Goal: Information Seeking & Learning: Check status

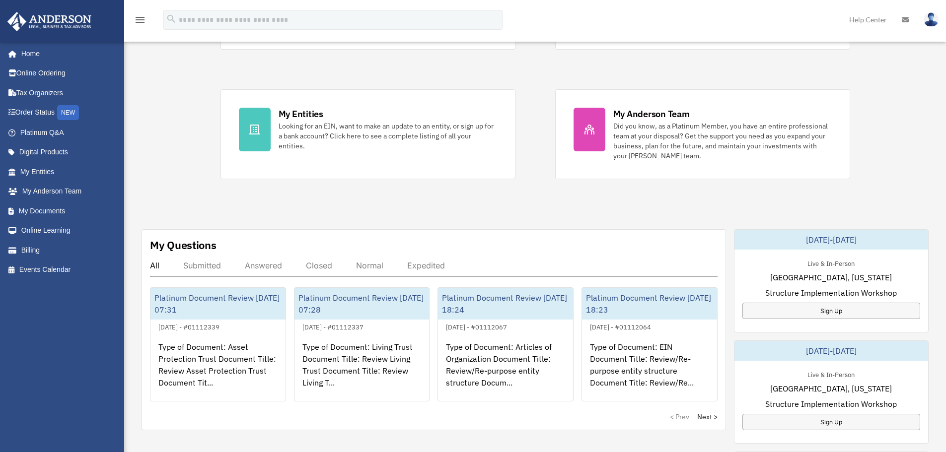
scroll to position [199, 0]
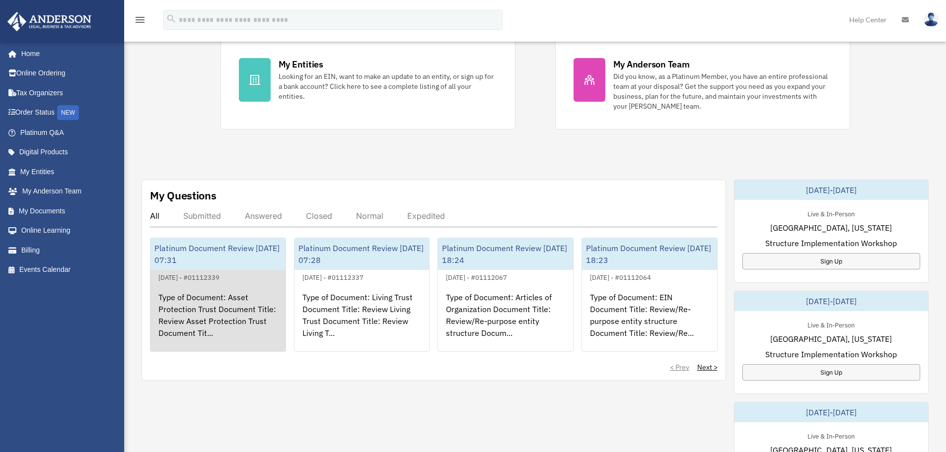
click at [224, 246] on div "Platinum Document Review [DATE] 07:31" at bounding box center [217, 254] width 135 height 32
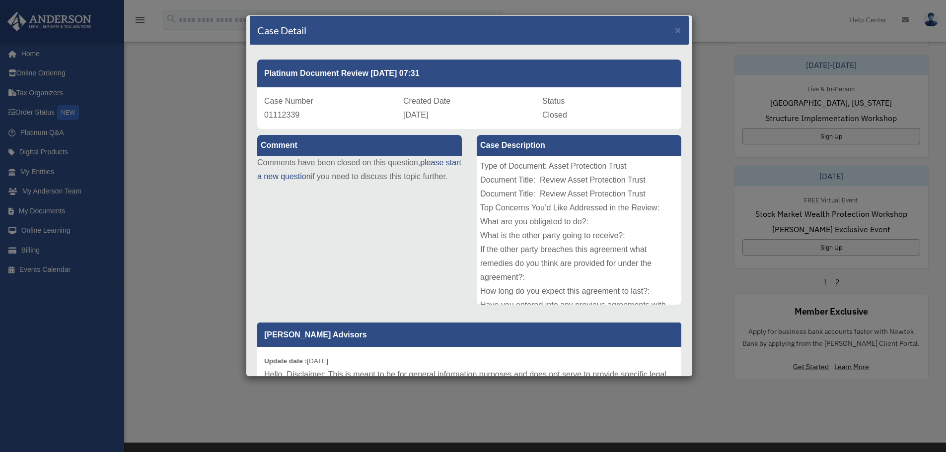
scroll to position [0, 0]
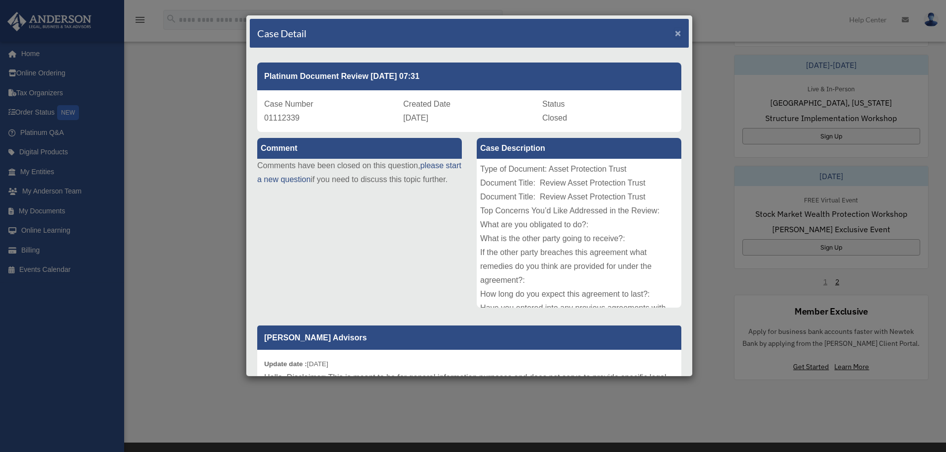
click at [675, 31] on span "×" at bounding box center [678, 32] width 6 height 11
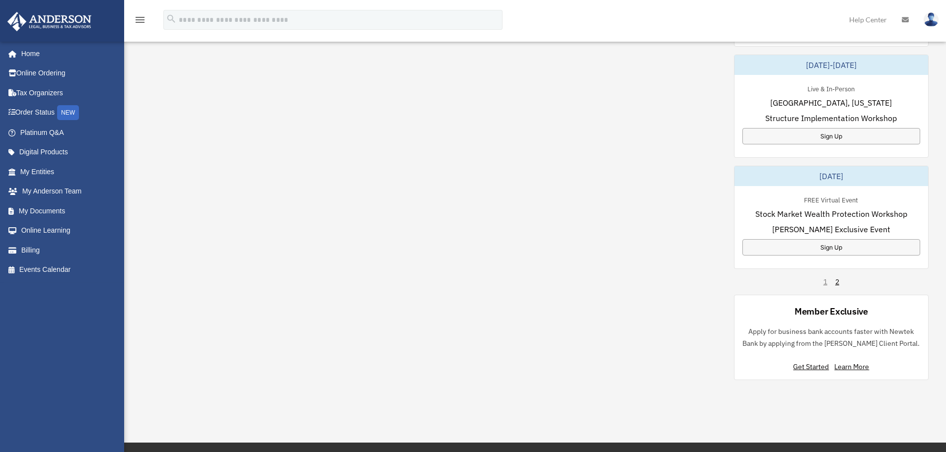
scroll to position [257, 0]
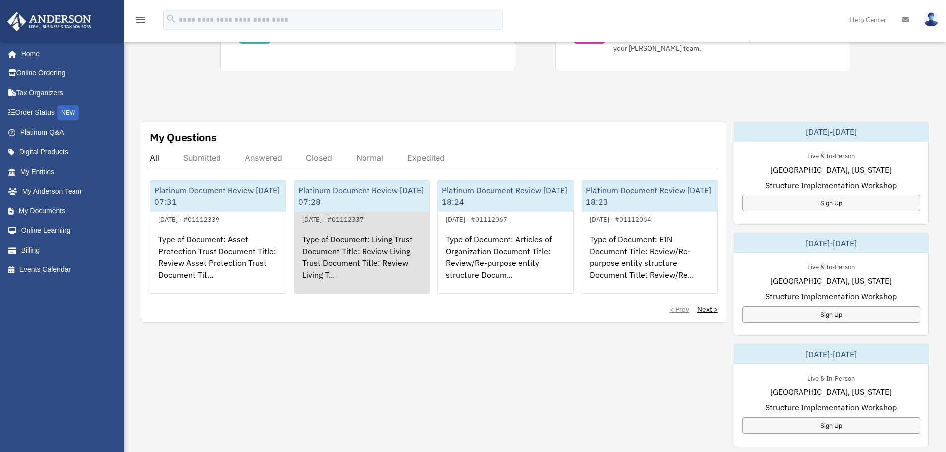
click at [361, 213] on link "Platinum Document Review [DATE] 07:28 September 16, 2025 - #01112337 Type of Do…" at bounding box center [362, 237] width 136 height 114
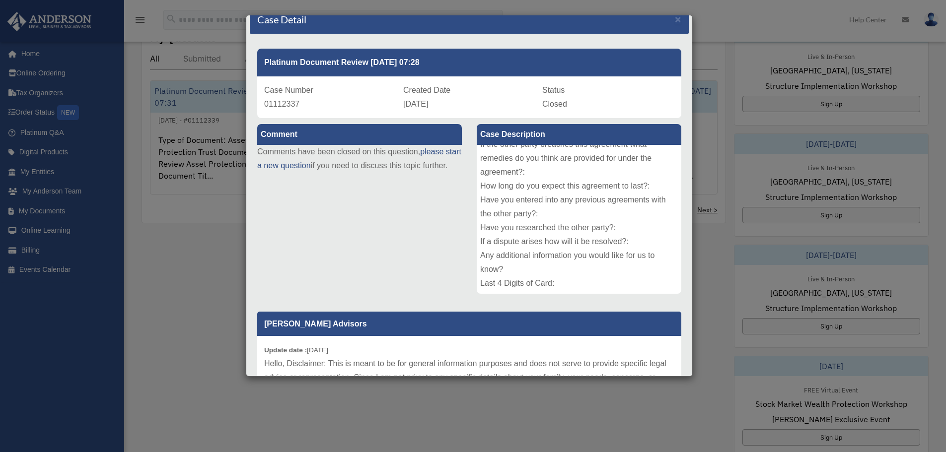
scroll to position [0, 0]
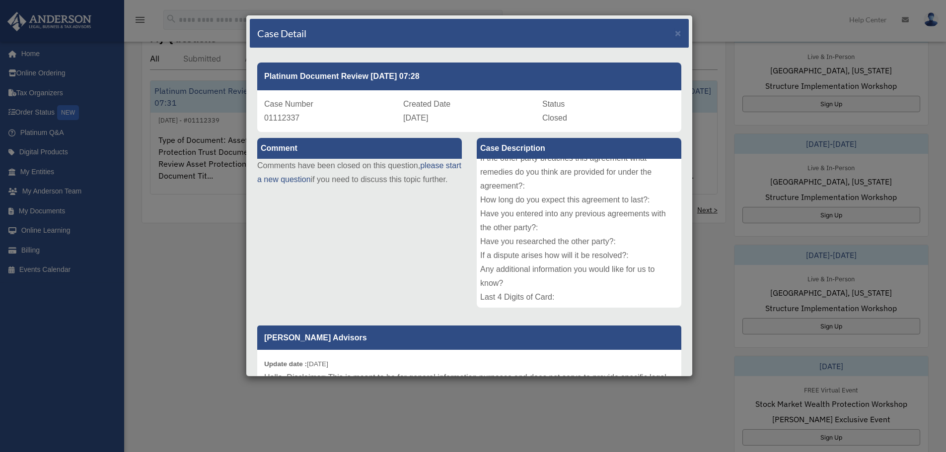
click at [674, 37] on div "Case Detail ×" at bounding box center [469, 33] width 439 height 29
click at [675, 32] on span "×" at bounding box center [678, 32] width 6 height 11
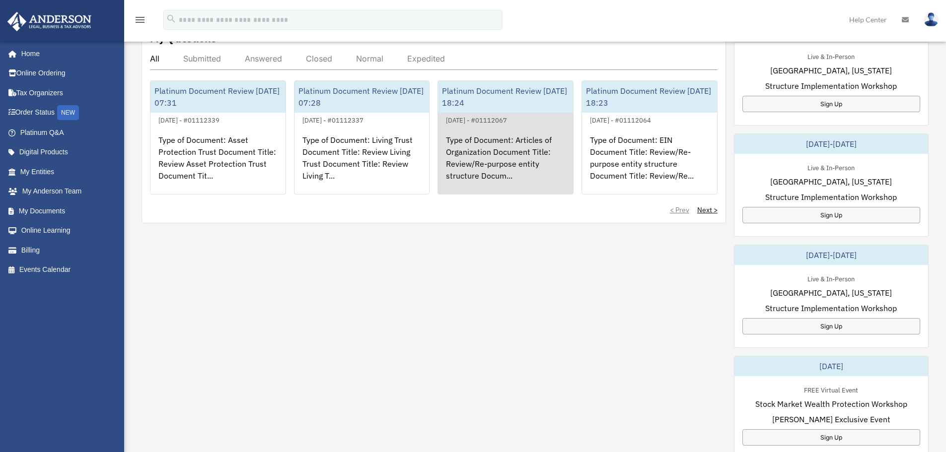
click at [503, 138] on div "Type of Document: Articles of Organization Document Title: Review/Re-purpose en…" at bounding box center [505, 164] width 135 height 77
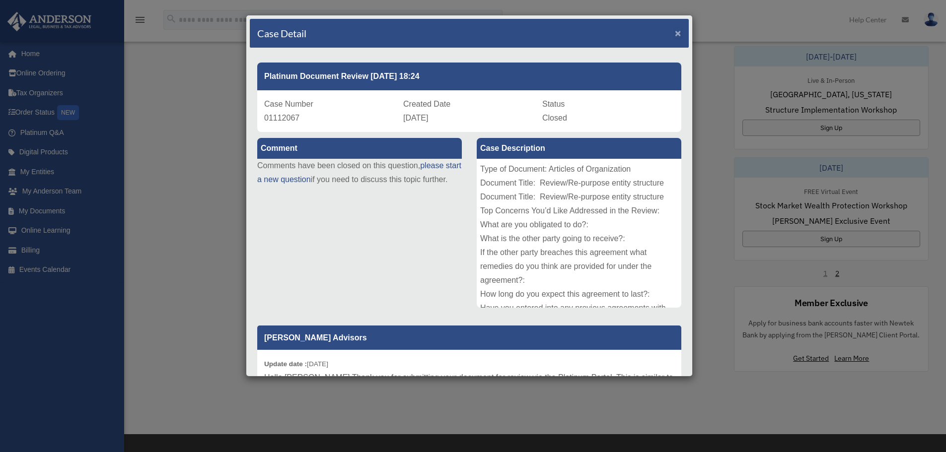
click at [675, 35] on span "×" at bounding box center [678, 32] width 6 height 11
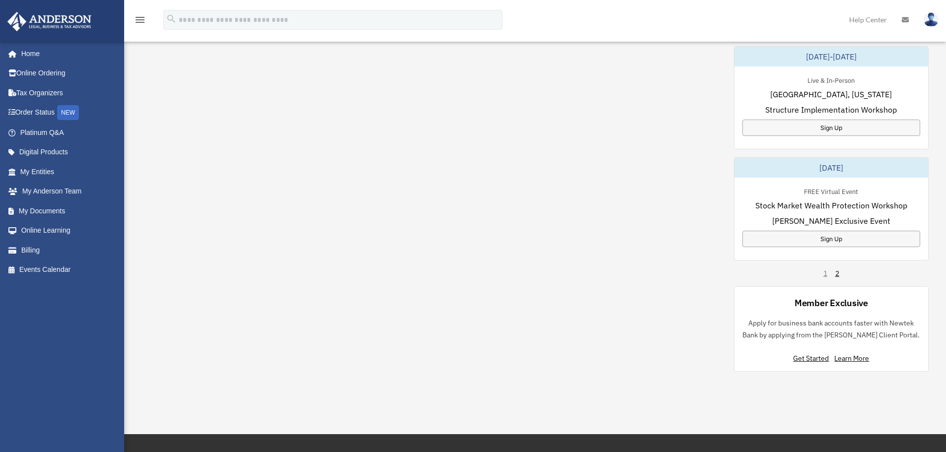
scroll to position [257, 0]
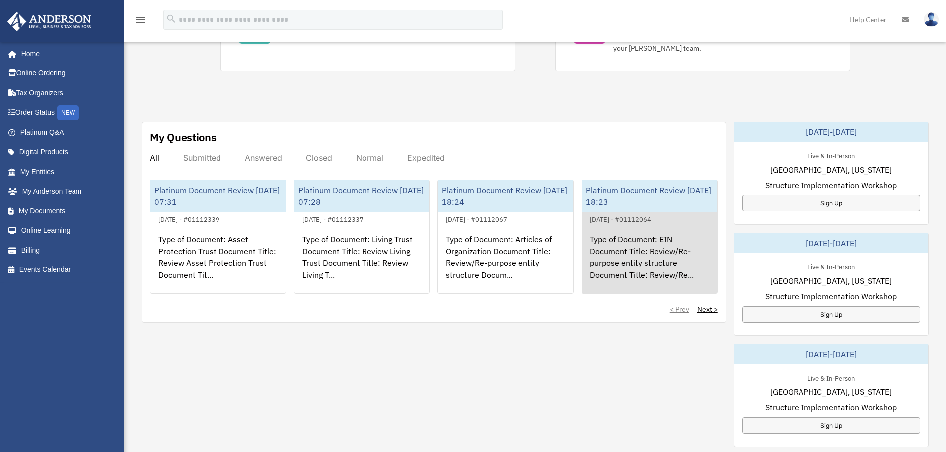
click at [603, 202] on link "Platinum Document Review [DATE] 18:23 September 15, 2025 - #01112064 Type of Do…" at bounding box center [649, 237] width 136 height 114
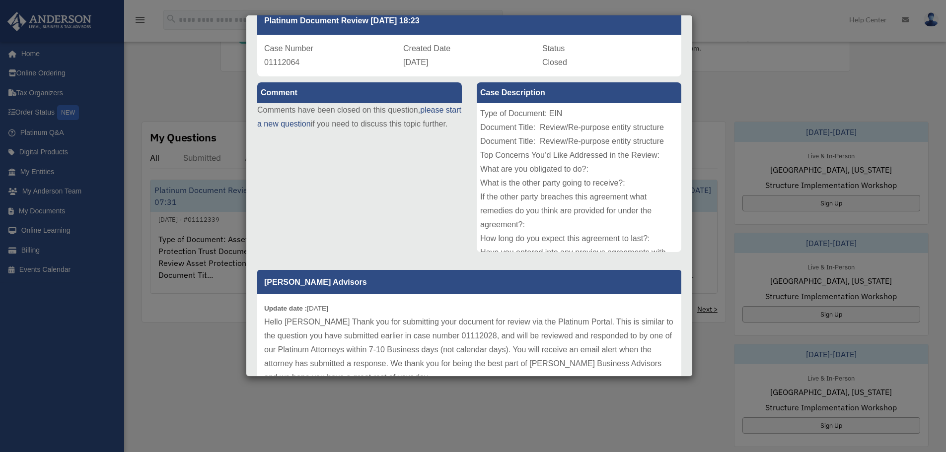
scroll to position [0, 0]
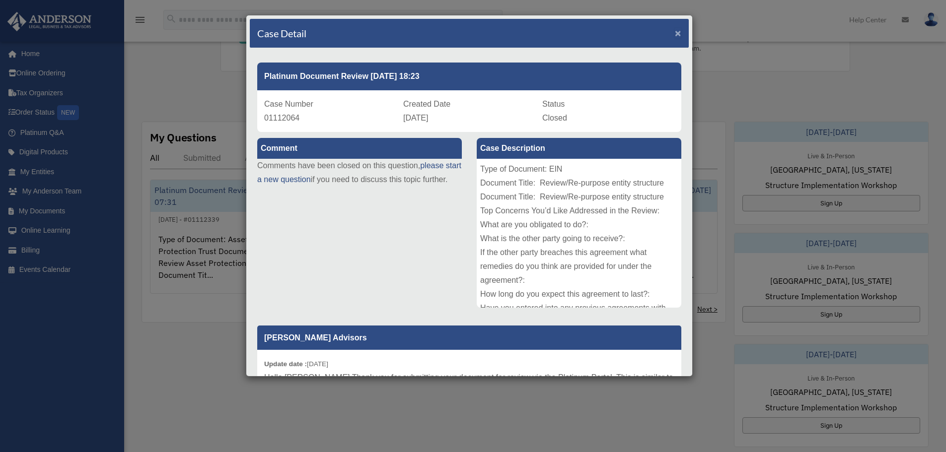
click at [675, 33] on span "×" at bounding box center [678, 32] width 6 height 11
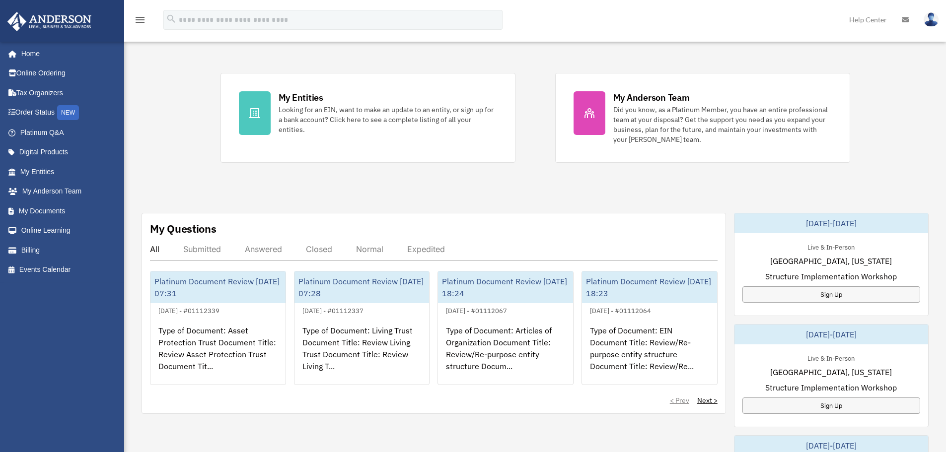
scroll to position [157, 0]
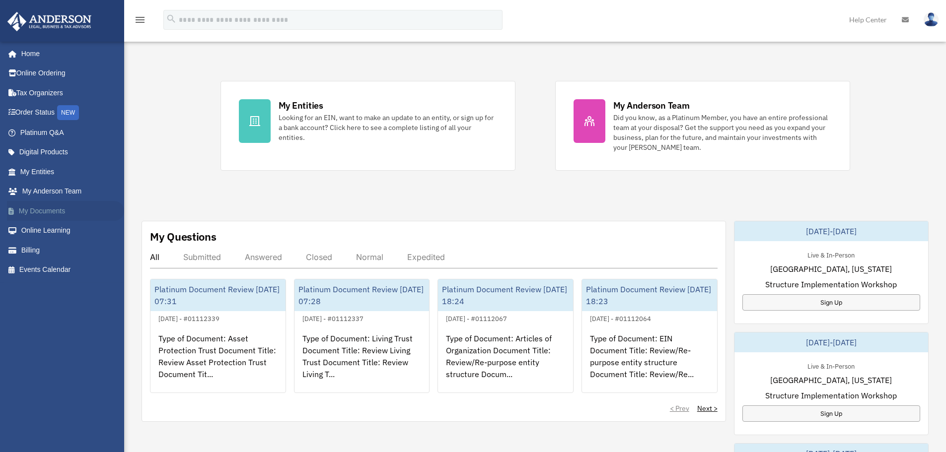
click at [73, 208] on link "My Documents" at bounding box center [65, 211] width 117 height 20
